Goal: Task Accomplishment & Management: Use online tool/utility

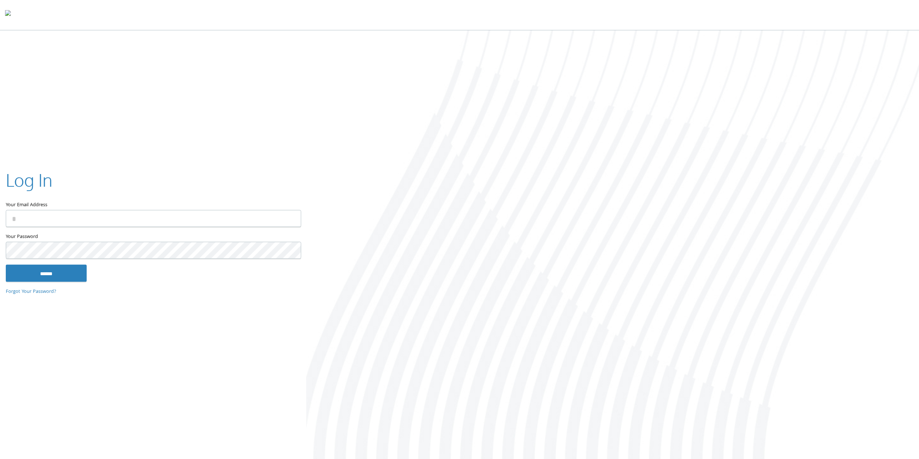
click at [115, 216] on input "Your Email Address" at bounding box center [153, 218] width 295 height 17
type input "**********"
click at [6, 264] on input "******" at bounding box center [46, 272] width 81 height 17
